Goal: Transaction & Acquisition: Purchase product/service

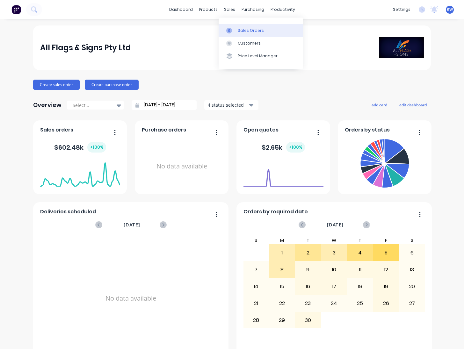
click at [248, 29] on div "Sales Orders" at bounding box center [251, 31] width 26 height 6
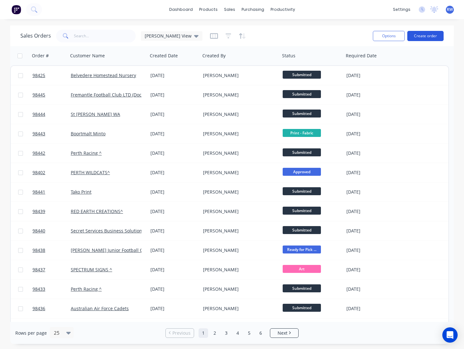
click at [425, 35] on button "Create order" at bounding box center [426, 36] width 36 height 10
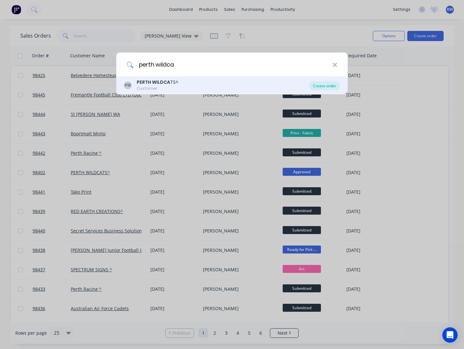
type input "perth wildca"
click at [323, 88] on div "Create order" at bounding box center [324, 85] width 31 height 9
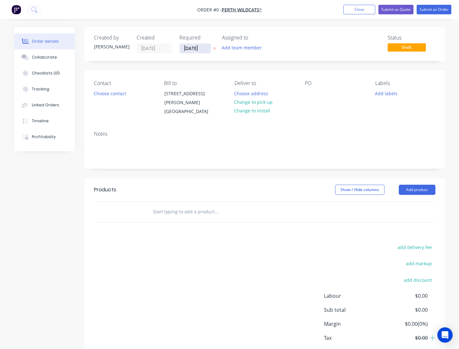
click at [206, 49] on input "[DATE]" at bounding box center [195, 49] width 31 height 10
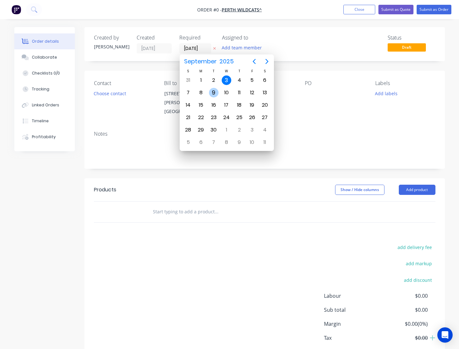
click at [215, 92] on div "9" at bounding box center [214, 93] width 10 height 10
type input "[DATE]"
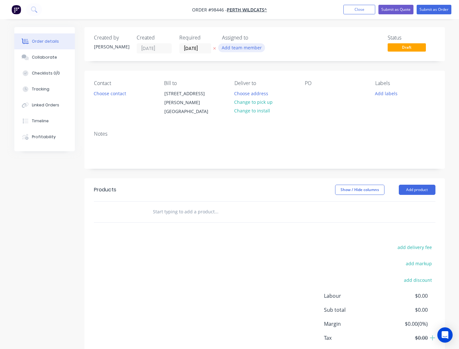
click at [241, 49] on button "Add team member" at bounding box center [241, 47] width 47 height 9
type input "[PERSON_NAME]"
click at [253, 85] on div "[PERSON_NAME]" at bounding box center [274, 83] width 64 height 7
click at [116, 94] on button "Choose contact" at bounding box center [109, 93] width 39 height 9
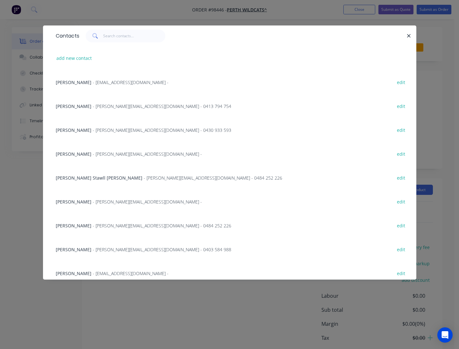
click at [84, 130] on span "[PERSON_NAME]" at bounding box center [74, 130] width 36 height 6
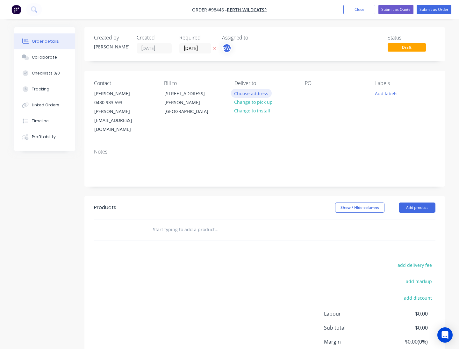
click at [254, 93] on button "Choose address" at bounding box center [251, 93] width 41 height 9
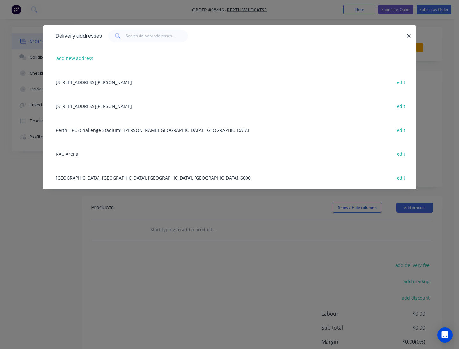
click at [67, 154] on div "RAC Arena edit" at bounding box center [230, 154] width 355 height 24
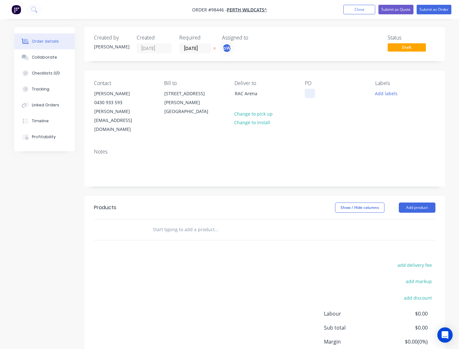
drag, startPoint x: 301, startPoint y: 95, endPoint x: 307, endPoint y: 96, distance: 5.8
click at [303, 96] on div "Contact [PERSON_NAME] [PHONE_NUMBER] [PERSON_NAME][EMAIL_ADDRESS][DOMAIN_NAME] …" at bounding box center [264, 107] width 361 height 73
click at [307, 96] on div at bounding box center [310, 93] width 10 height 9
click at [380, 96] on button "Add labels" at bounding box center [386, 93] width 29 height 9
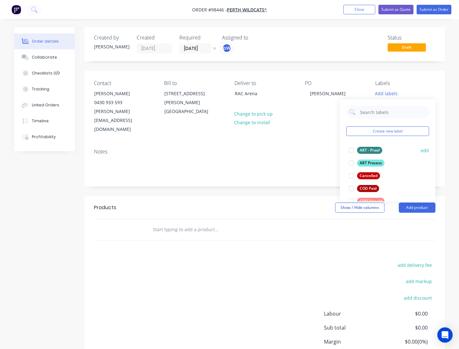
click at [369, 150] on div "ART - Proof" at bounding box center [369, 150] width 25 height 7
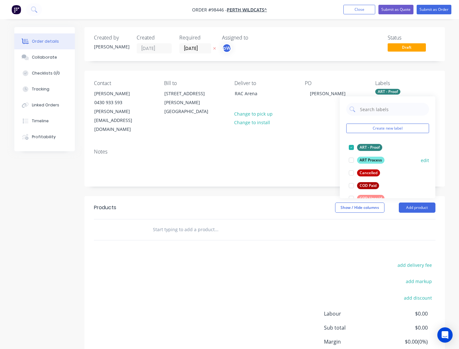
click at [367, 160] on div "ART Process" at bounding box center [370, 160] width 27 height 7
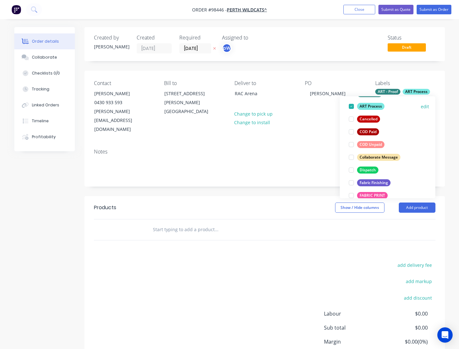
scroll to position [56, 0]
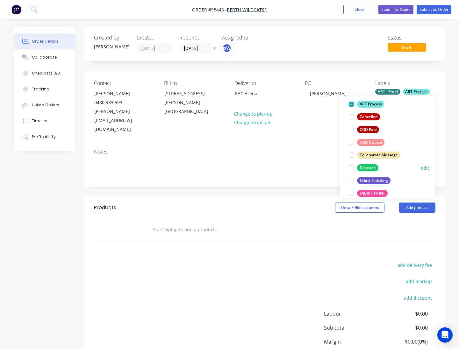
click at [368, 168] on div "Dispatch" at bounding box center [367, 168] width 21 height 7
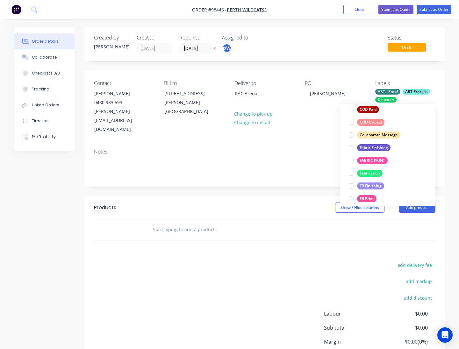
scroll to position [105, 0]
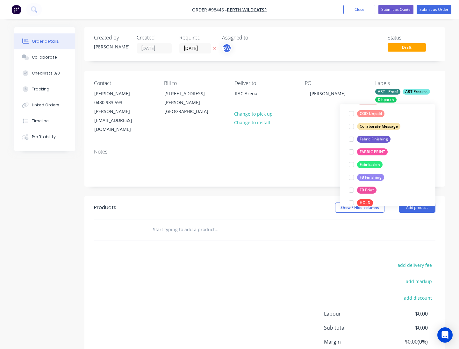
drag, startPoint x: 368, startPoint y: 138, endPoint x: 369, endPoint y: 153, distance: 15.7
click at [368, 138] on div "Fabric Finishing" at bounding box center [373, 139] width 33 height 7
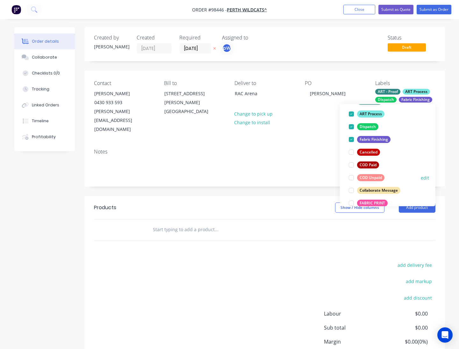
click at [368, 203] on div "FABRIC PRINT" at bounding box center [372, 203] width 31 height 7
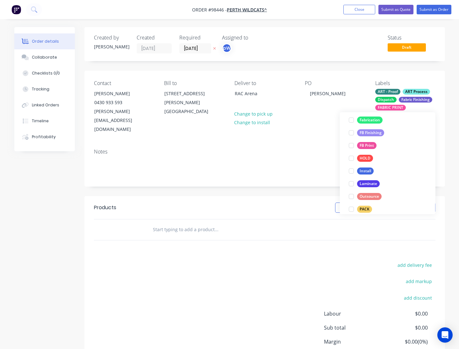
scroll to position [160, 0]
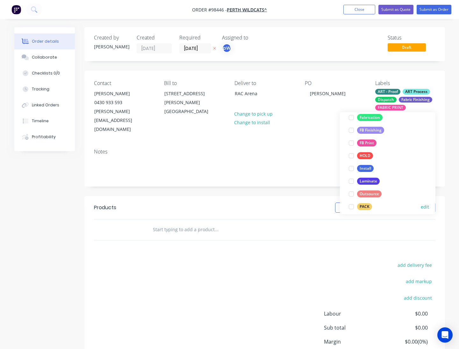
click at [363, 206] on div "PACK" at bounding box center [364, 207] width 15 height 7
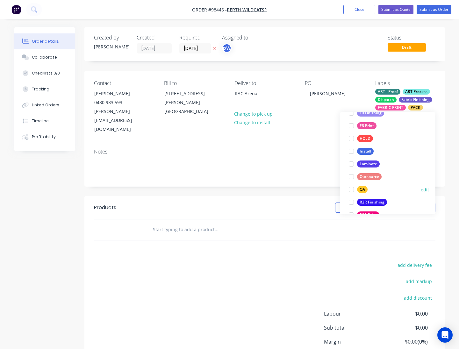
click at [361, 191] on div "QA" at bounding box center [362, 190] width 11 height 7
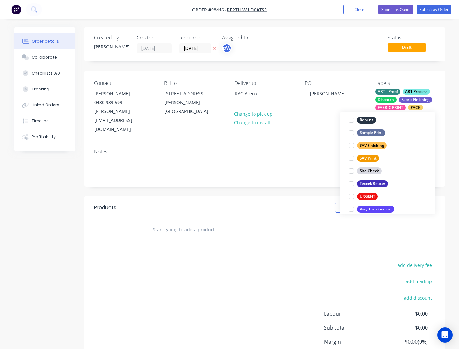
scroll to position [306, 0]
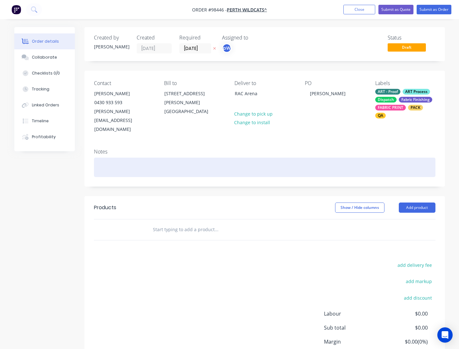
click at [152, 158] on div at bounding box center [265, 167] width 342 height 19
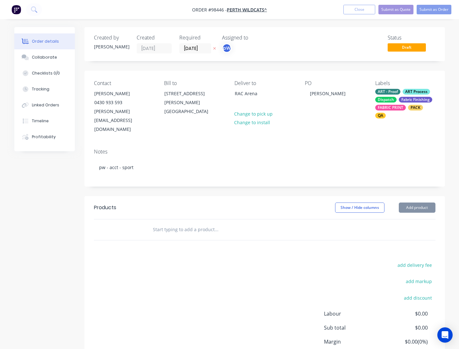
click at [187, 224] on input "text" at bounding box center [217, 230] width 128 height 13
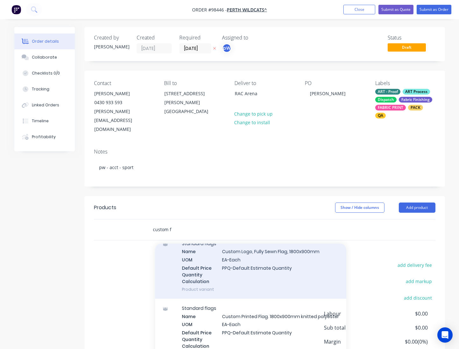
scroll to position [34, 0]
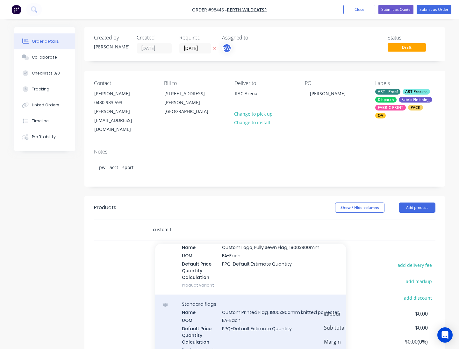
type input "custom f"
click at [281, 295] on div "Standard flags Name Custom Printed Flag. 1800x900mm knitted polyester UOM EA-Ea…" at bounding box center [250, 327] width 191 height 65
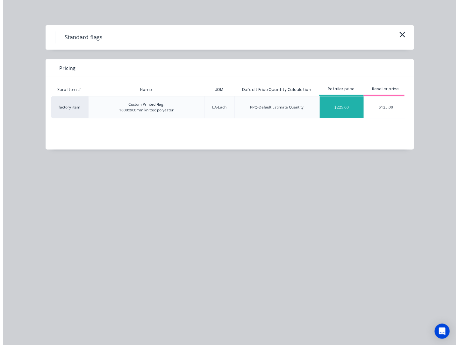
scroll to position [0, 7]
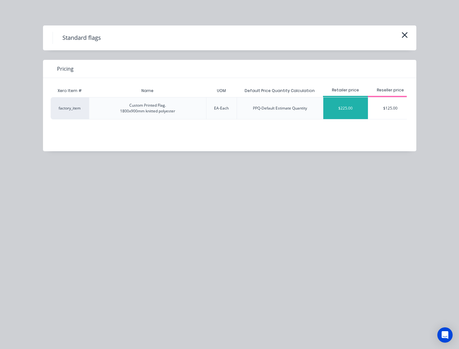
click at [349, 110] on div "$225.00" at bounding box center [346, 109] width 45 height 22
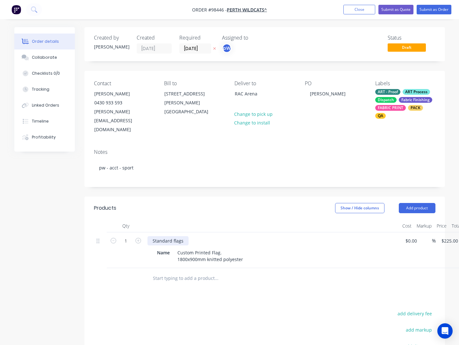
click at [184, 236] on div "Standard flags" at bounding box center [168, 240] width 41 height 9
drag, startPoint x: 172, startPoint y: 222, endPoint x: 121, endPoint y: 222, distance: 50.4
click at [148, 236] on div "Standard flags" at bounding box center [168, 240] width 41 height 9
click at [239, 236] on div "Custom prit flag (would prefer on lightwieght flag fabric to get bleed thru of …" at bounding box center [242, 240] width 188 height 9
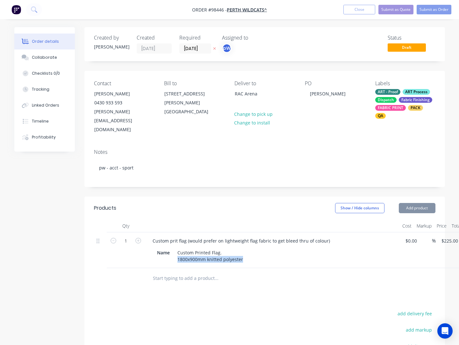
drag, startPoint x: 206, startPoint y: 241, endPoint x: 175, endPoint y: 241, distance: 30.6
click at [175, 248] on div "Custom Printed Flag. 1800x900mm knitted polyester" at bounding box center [210, 256] width 71 height 16
drag, startPoint x: 200, startPoint y: 239, endPoint x: 203, endPoint y: 239, distance: 3.2
click at [201, 248] on div "Custom Printed Flag. 1800x900mm knitted polyester" at bounding box center [210, 256] width 71 height 16
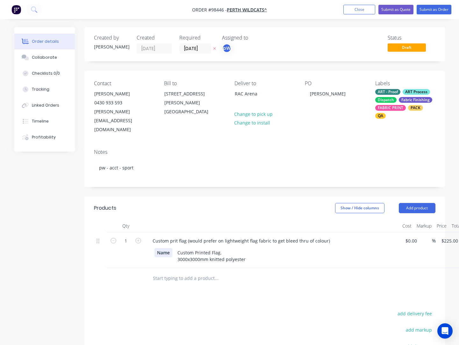
click at [172, 248] on div "Name" at bounding box center [164, 252] width 18 height 9
drag, startPoint x: 172, startPoint y: 235, endPoint x: 152, endPoint y: 234, distance: 19.2
click at [155, 248] on div "Name" at bounding box center [164, 252] width 18 height 9
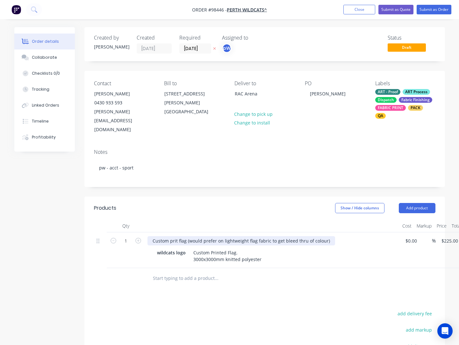
click at [176, 236] on div "Custom prit flag (would prefer on lightweight flag fabric to get bleed thru of …" at bounding box center [242, 240] width 188 height 9
click at [331, 236] on div "Custom print flag (would prefer on lightweight flag fabric to get bleed thru of…" at bounding box center [243, 240] width 191 height 9
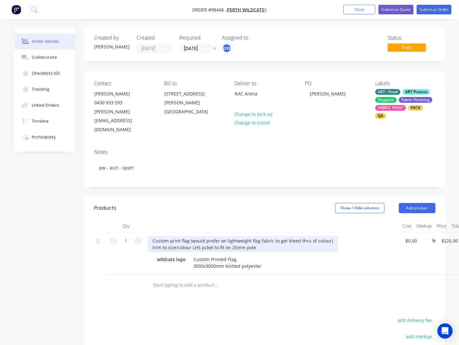
drag, startPoint x: 261, startPoint y: 230, endPoint x: 137, endPoint y: 230, distance: 123.7
click at [148, 236] on div "Custom print flag (would prefer on lightweight flag fabric to get bleed thru of…" at bounding box center [243, 244] width 191 height 16
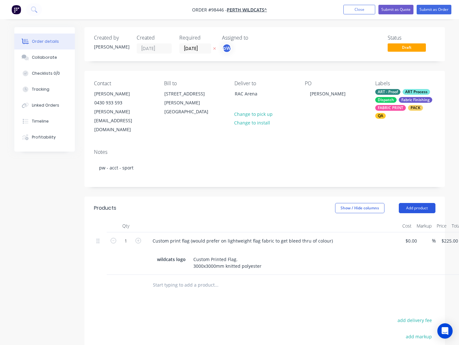
click at [420, 203] on button "Add product" at bounding box center [417, 208] width 37 height 10
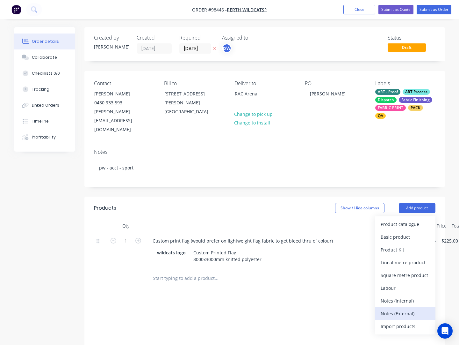
click at [389, 309] on div "Notes (External)" at bounding box center [405, 313] width 49 height 9
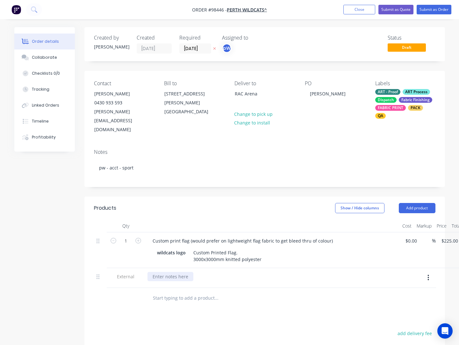
click at [181, 272] on div at bounding box center [171, 276] width 46 height 9
paste div
click at [192, 272] on div "trim to size/colour LHS pcket to fit on 25mm pole" at bounding box center [205, 276] width 114 height 9
click at [214, 272] on div "trim to size/colour with LHS pcket to fit on 25mm pole" at bounding box center [210, 276] width 124 height 9
click at [225, 272] on div "trim to size/colour with LHS pocket to fit on 25mm pole" at bounding box center [211, 276] width 127 height 9
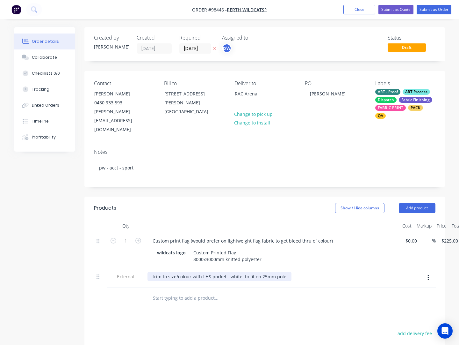
click at [284, 272] on div "trim to size/colour with LHS pocket - white to fit on 25mm pole" at bounding box center [220, 276] width 144 height 9
click at [320, 272] on div "trim to size/colour with LHS pocket - white to fit on 25mm pole. ([PERSON_NAME]…" at bounding box center [262, 276] width 229 height 9
drag, startPoint x: 362, startPoint y: 259, endPoint x: 361, endPoint y: 263, distance: 4.6
click at [362, 272] on div "trim to size/colour with LHS pocket - white to fit on 25mm pole. ([PERSON_NAME]…" at bounding box center [271, 276] width 246 height 9
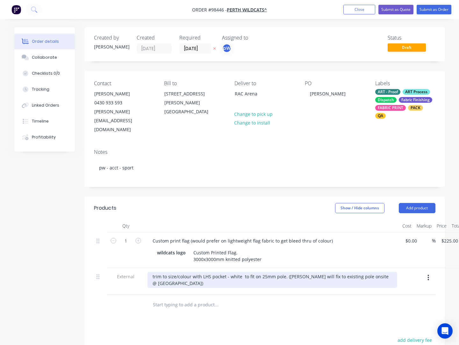
scroll to position [0, 42]
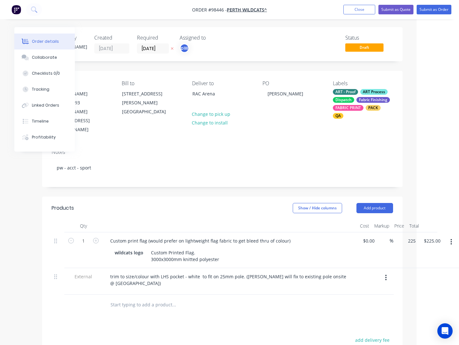
click at [403, 236] on input "225" at bounding box center [409, 240] width 20 height 9
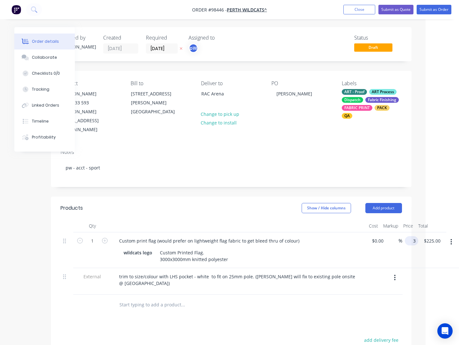
scroll to position [0, 30]
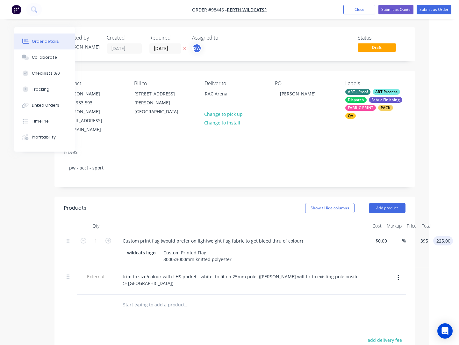
type input "$395.00"
type input "395.00"
type input "395"
type input "$395.00"
click at [416, 236] on input "395" at bounding box center [416, 240] width 11 height 9
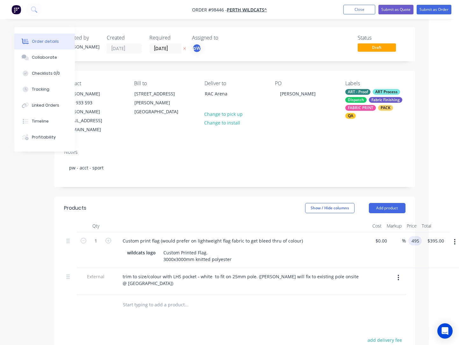
type input "$495.00"
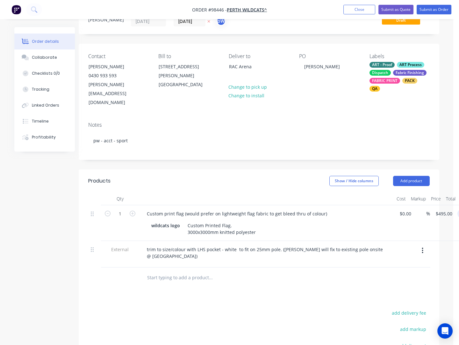
scroll to position [0, 6]
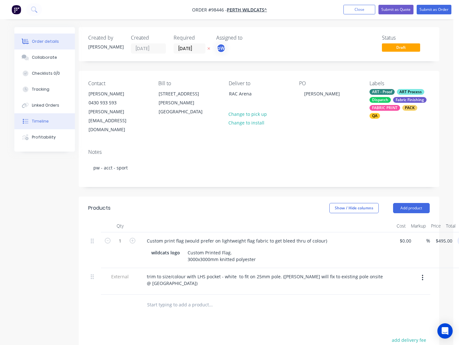
type input "$495.00"
